Goal: Information Seeking & Learning: Learn about a topic

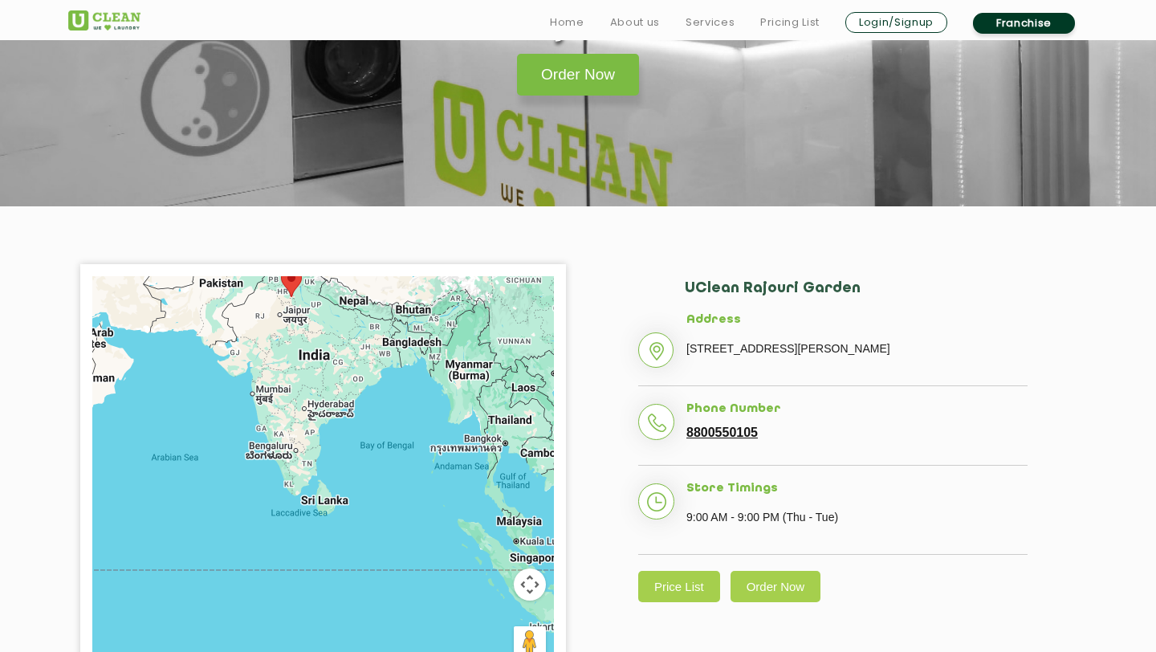
scroll to position [235, 0]
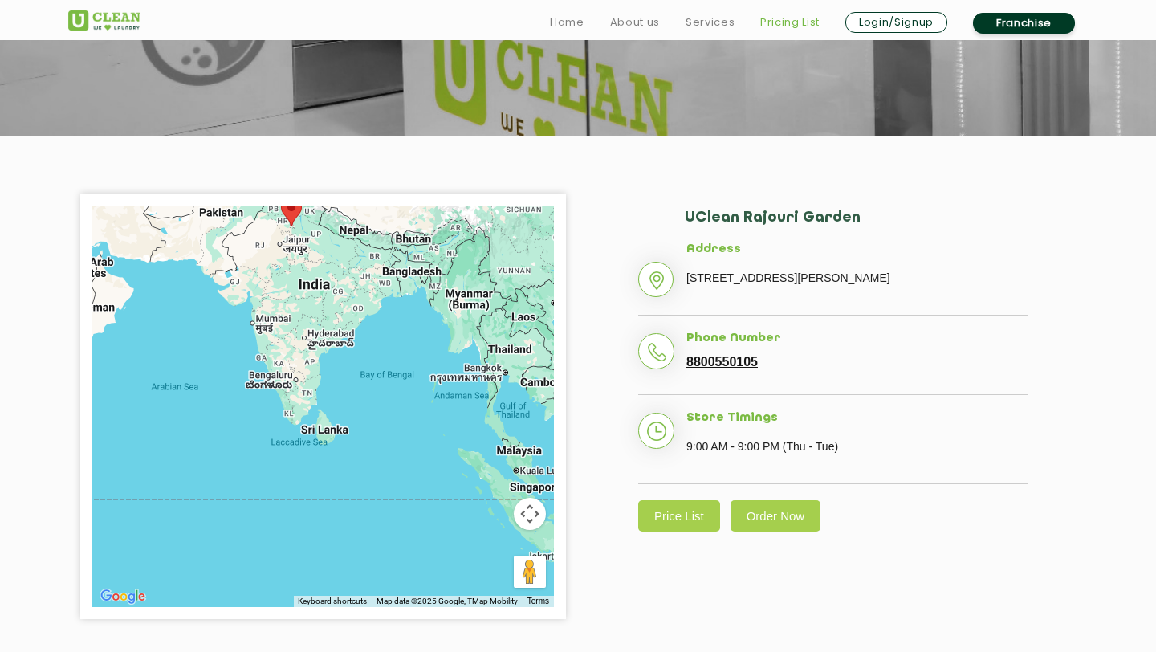
click at [770, 14] on link "Pricing List" at bounding box center [789, 22] width 59 height 19
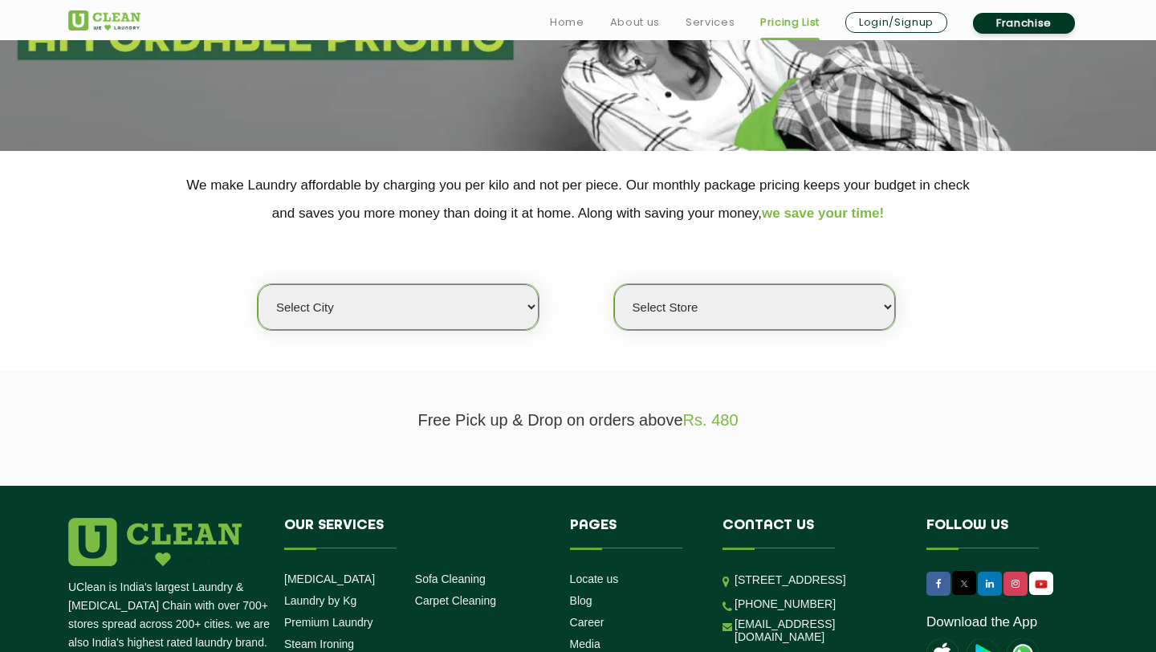
scroll to position [311, 0]
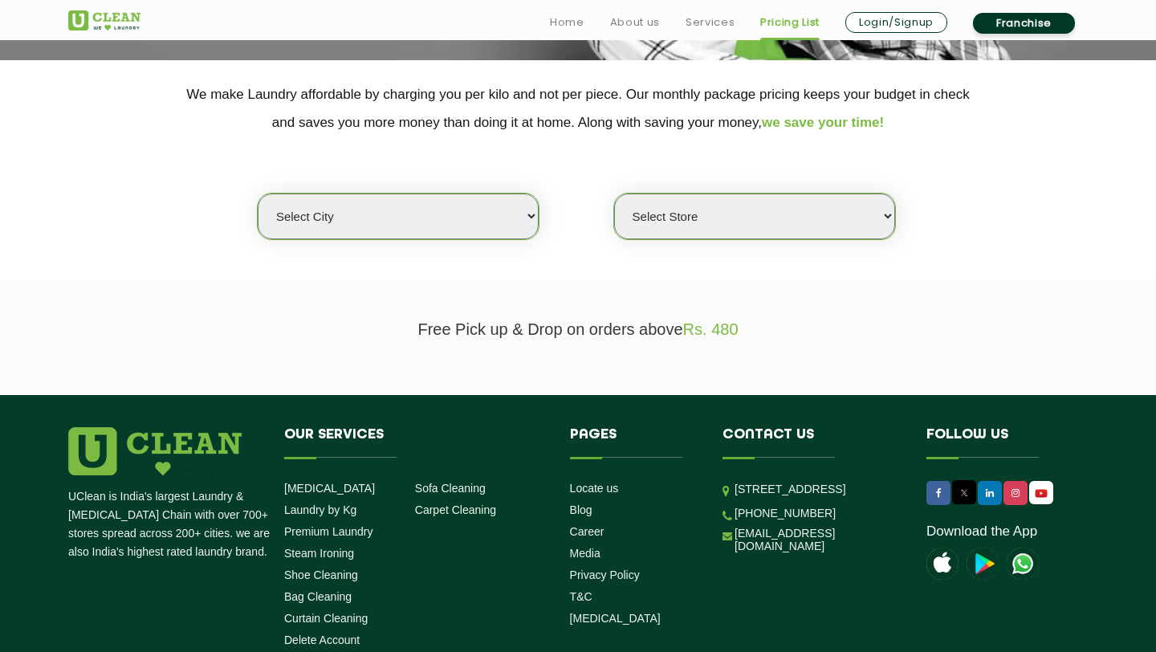
click at [457, 218] on select "Select city [GEOGRAPHIC_DATA] [GEOGRAPHIC_DATA] [GEOGRAPHIC_DATA] [GEOGRAPHIC_D…" at bounding box center [398, 216] width 281 height 46
select select "1"
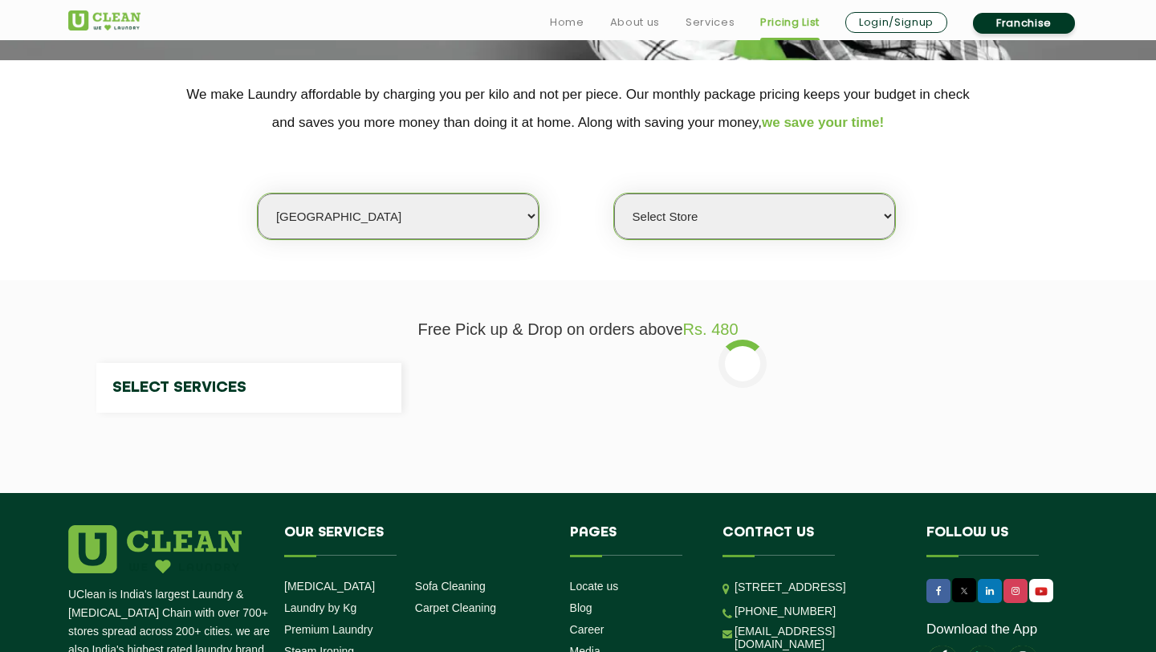
click at [701, 217] on select "Select Store" at bounding box center [754, 216] width 281 height 46
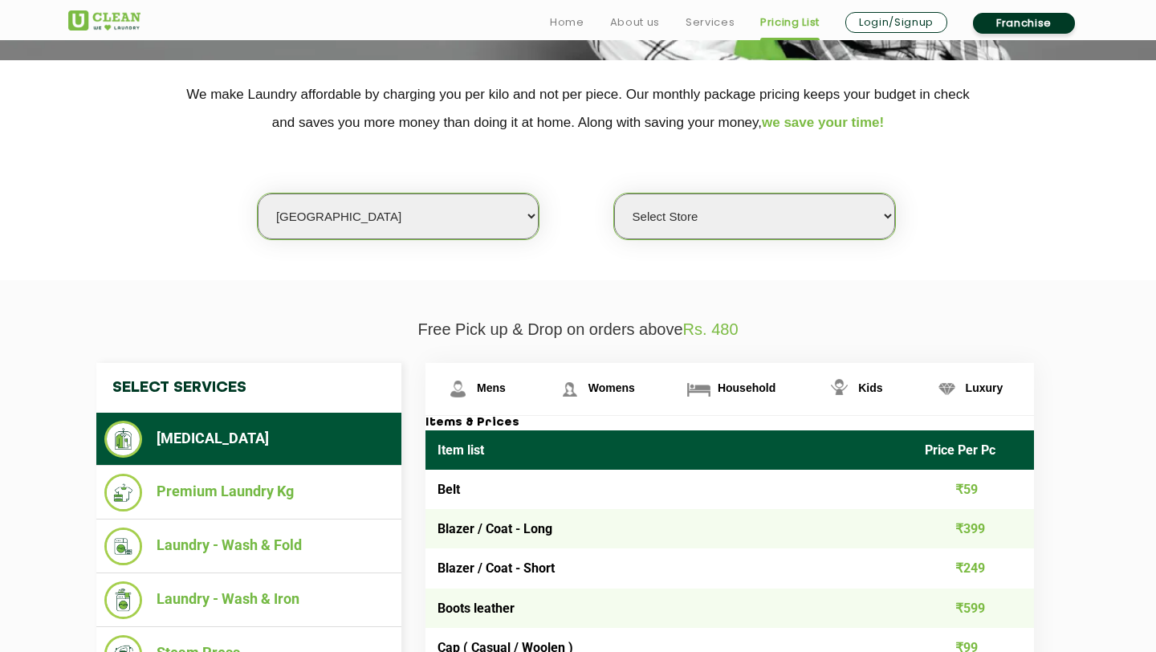
select select "52"
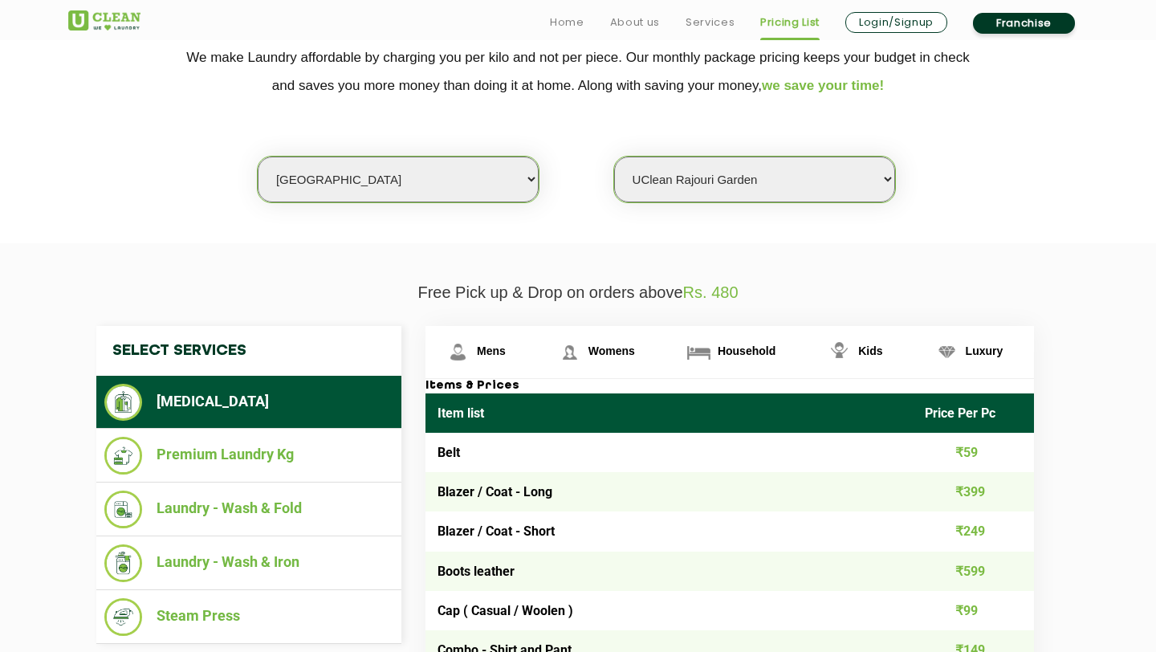
scroll to position [406, 0]
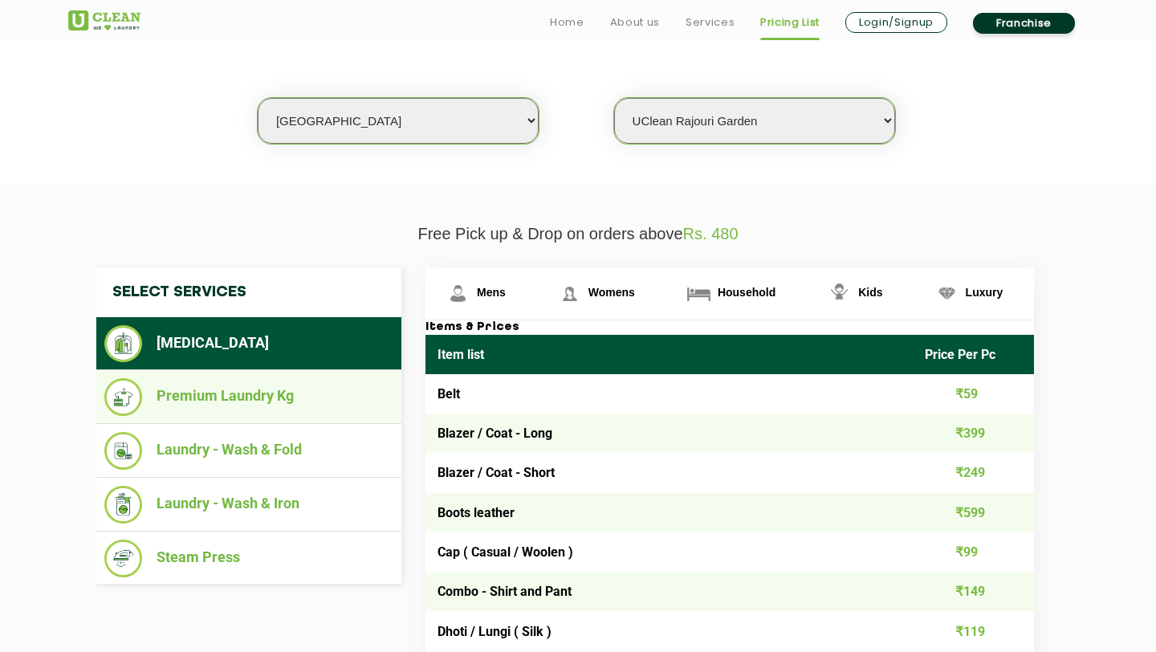
click at [347, 417] on ul "Premium Laundry Kg" at bounding box center [248, 397] width 305 height 54
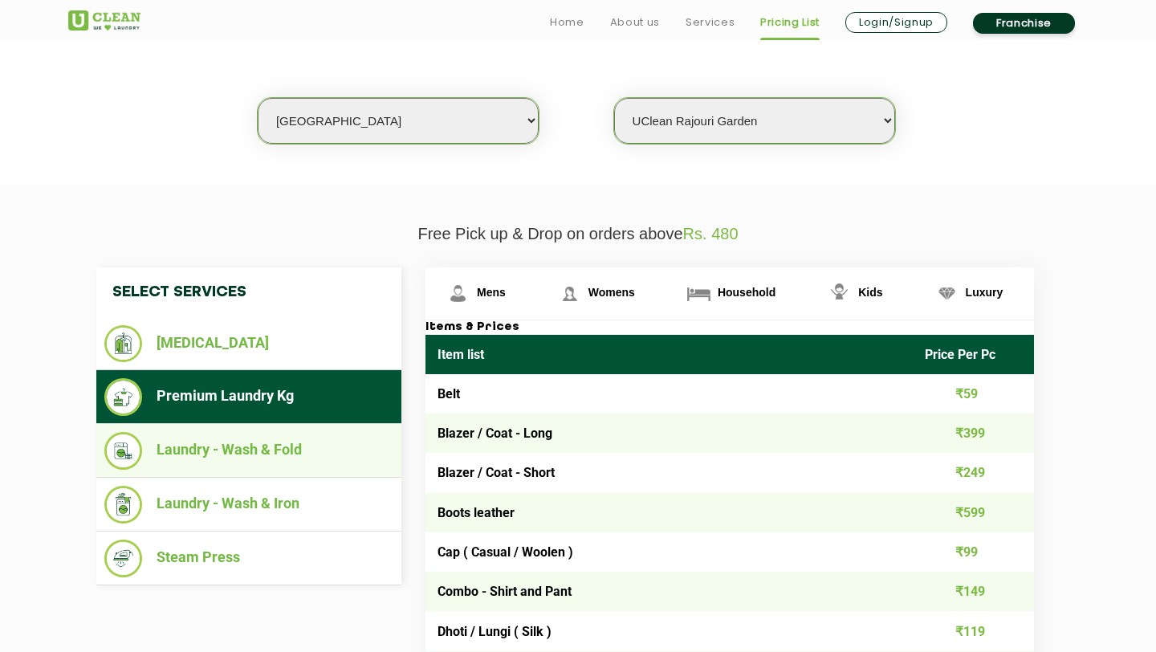
click at [345, 449] on li "Laundry - Wash & Fold" at bounding box center [248, 451] width 289 height 38
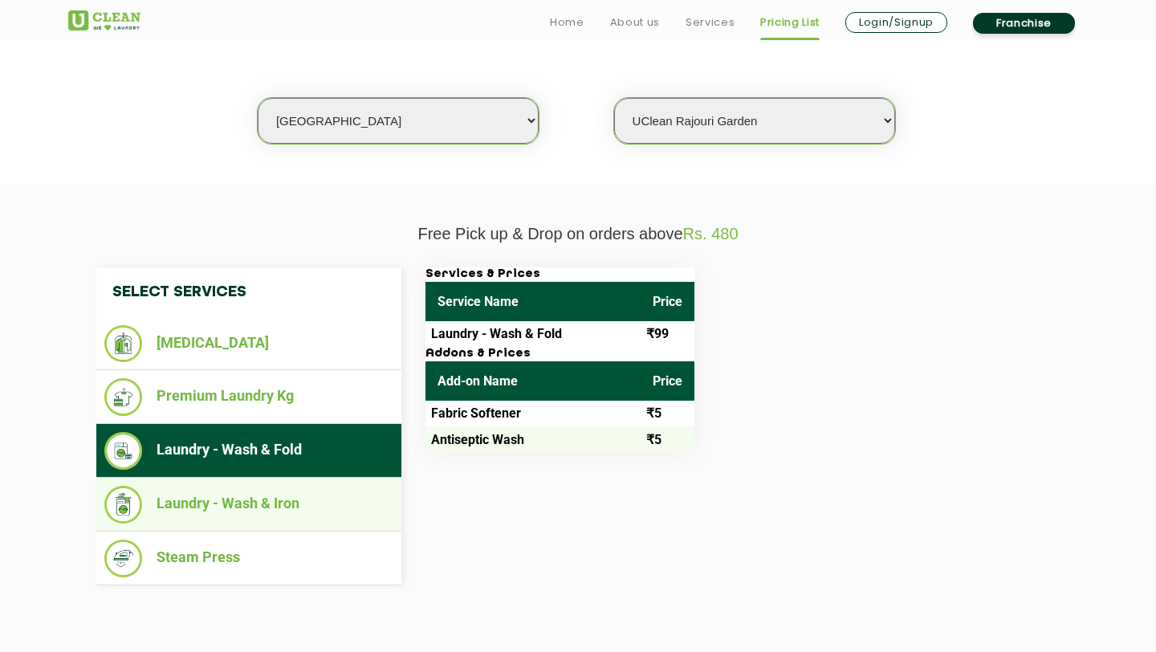
click at [327, 508] on li "Laundry - Wash & Iron" at bounding box center [248, 505] width 289 height 38
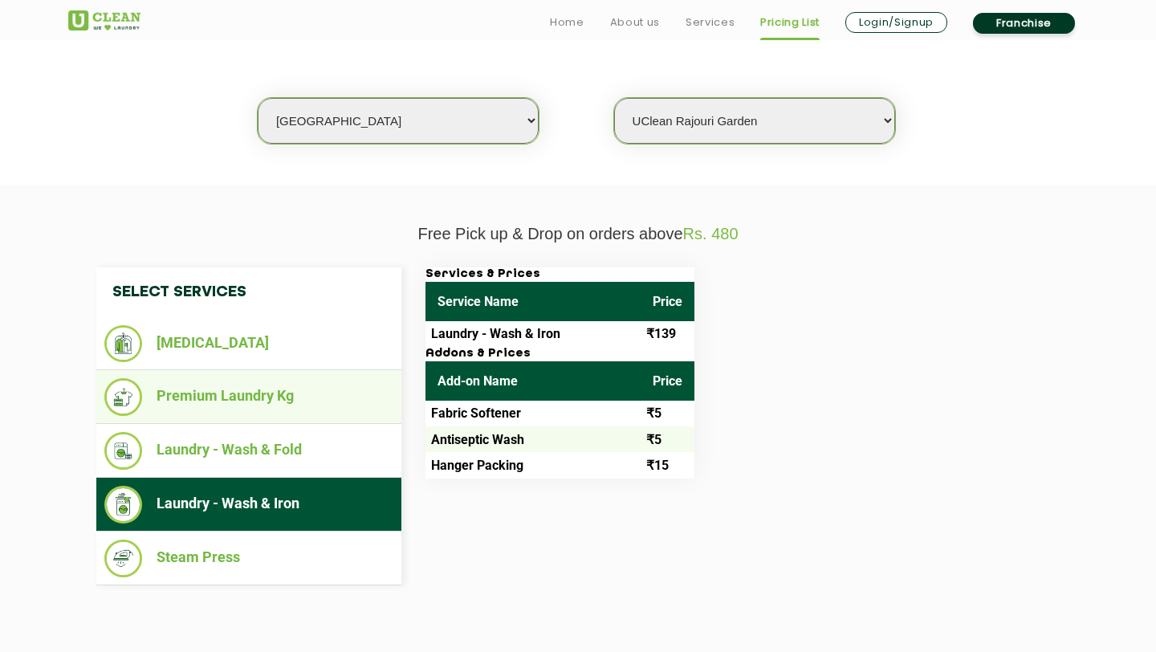
click at [291, 394] on li "Premium Laundry Kg" at bounding box center [248, 397] width 289 height 38
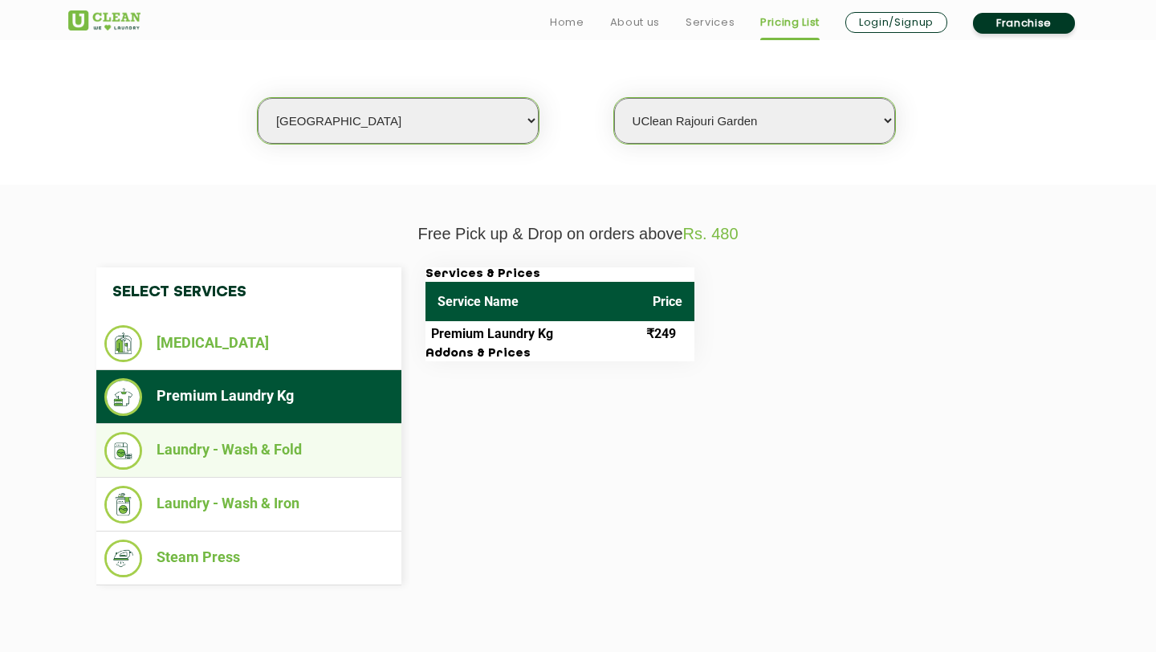
click at [302, 452] on li "Laundry - Wash & Fold" at bounding box center [248, 451] width 289 height 38
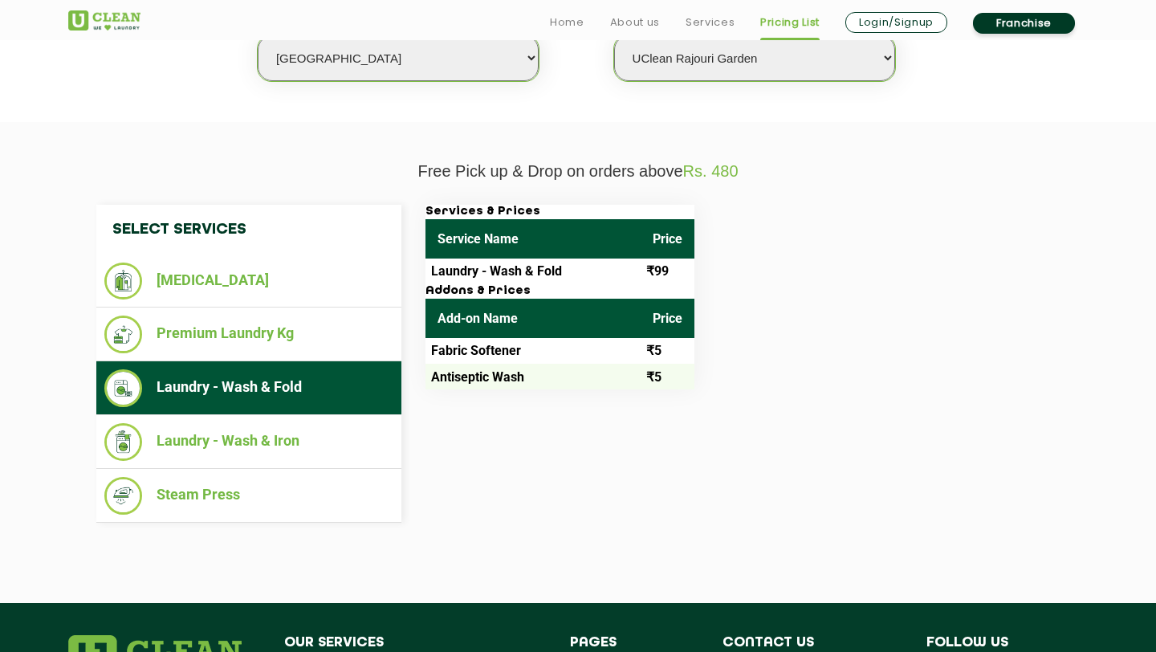
scroll to position [463, 0]
